Goal: Information Seeking & Learning: Learn about a topic

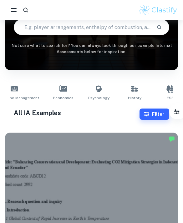
scroll to position [0, 202]
click at [59, 91] on icon at bounding box center [63, 88] width 8 height 6
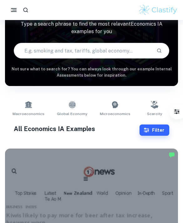
scroll to position [49, 0]
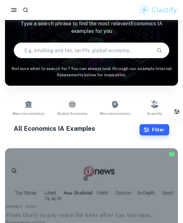
click at [158, 129] on button "Filter" at bounding box center [155, 129] width 30 height 11
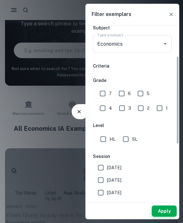
scroll to position [73, 0]
click at [129, 137] on input "SL" at bounding box center [126, 139] width 13 height 13
checkbox input "true"
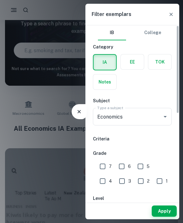
scroll to position [0, 0]
click at [151, 116] on input "Economics" at bounding box center [124, 117] width 56 height 12
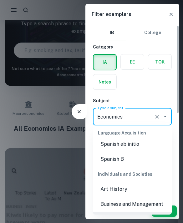
scroll to position [49, 0]
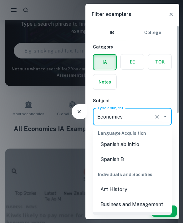
click at [157, 120] on button "Clear" at bounding box center [157, 116] width 9 height 9
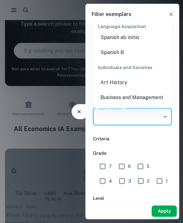
scroll to position [0, 0]
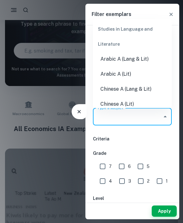
click at [159, 118] on input "Type a subject" at bounding box center [128, 117] width 64 height 12
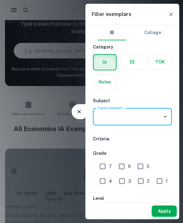
type input "."
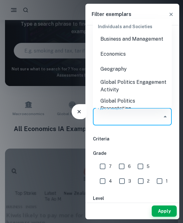
scroll to position [778, 0]
click at [132, 47] on li "Economics" at bounding box center [132, 54] width 79 height 15
type input "Economics"
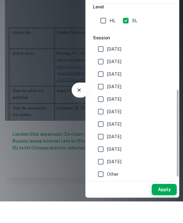
scroll to position [384, 0]
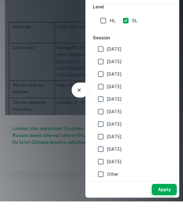
click at [164, 206] on button "Apply" at bounding box center [164, 211] width 25 height 11
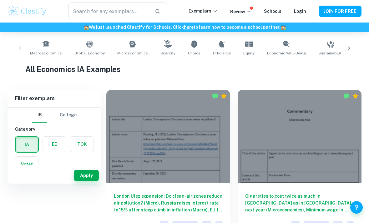
scroll to position [0, 0]
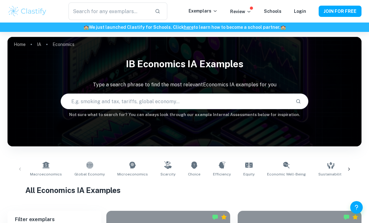
click at [83, 15] on input "text" at bounding box center [109, 12] width 81 height 18
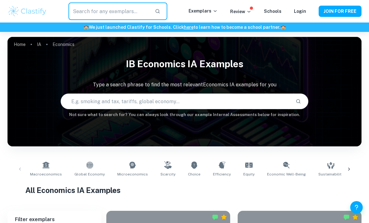
click at [83, 6] on input "text" at bounding box center [109, 12] width 81 height 18
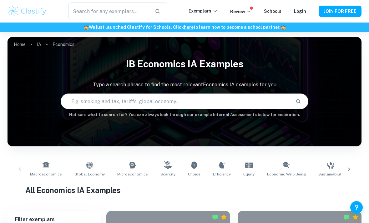
click at [131, 13] on input "text" at bounding box center [109, 12] width 81 height 18
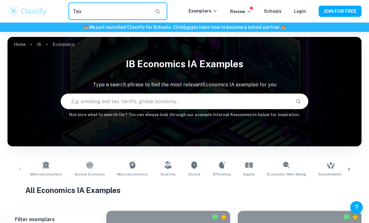
type input "Tax"
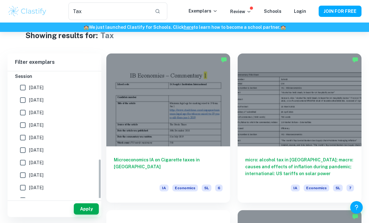
scroll to position [15, 0]
click at [177, 132] on div at bounding box center [168, 99] width 124 height 93
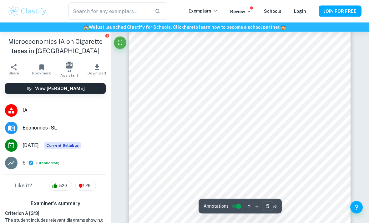
scroll to position [1250, 0]
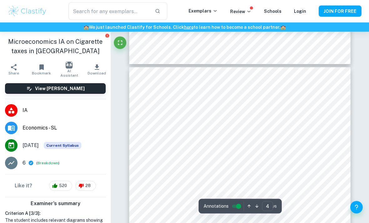
type input "3"
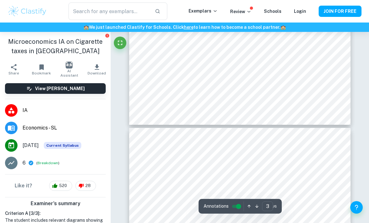
type input "Tax"
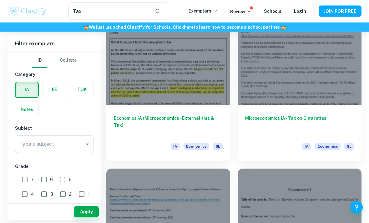
scroll to position [841, 0]
click at [183, 121] on h6 "Microeconomics IA - Tax on Cigarettes" at bounding box center [299, 125] width 109 height 21
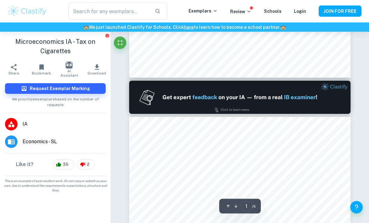
type input "2"
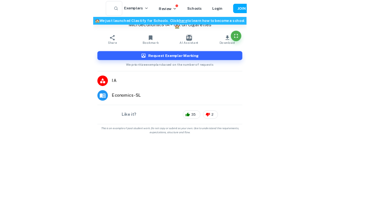
scroll to position [112, 0]
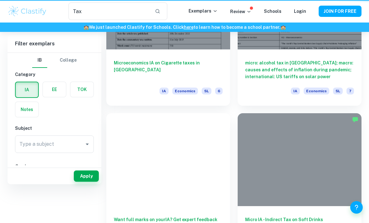
type input "Tax"
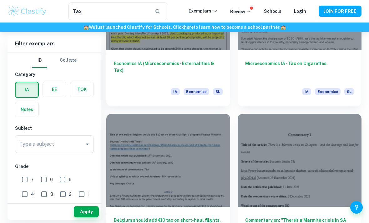
scroll to position [895, 0]
click at [47, 93] on label "button" at bounding box center [54, 89] width 23 height 15
click at [0, 0] on input "radio" at bounding box center [0, 0] width 0 height 0
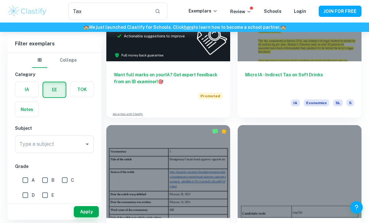
scroll to position [255, 0]
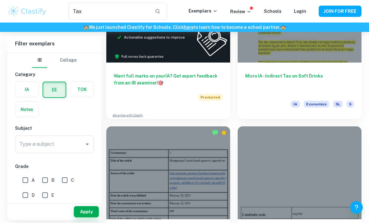
click at [88, 218] on button "Apply" at bounding box center [86, 211] width 25 height 11
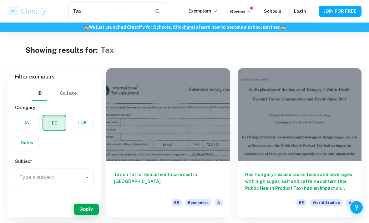
click at [80, 215] on button "Apply" at bounding box center [86, 209] width 25 height 11
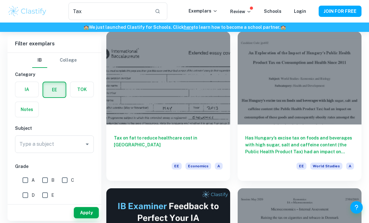
scroll to position [37, 0]
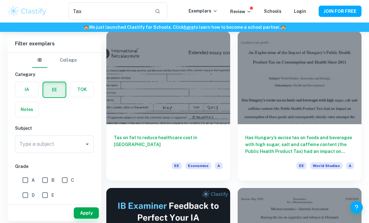
click at [183, 142] on h6 "Has Hungary’s excise tax on foods and beverages with high sugar, salt and caffe…" at bounding box center [299, 144] width 109 height 21
